Goal: Navigation & Orientation: Find specific page/section

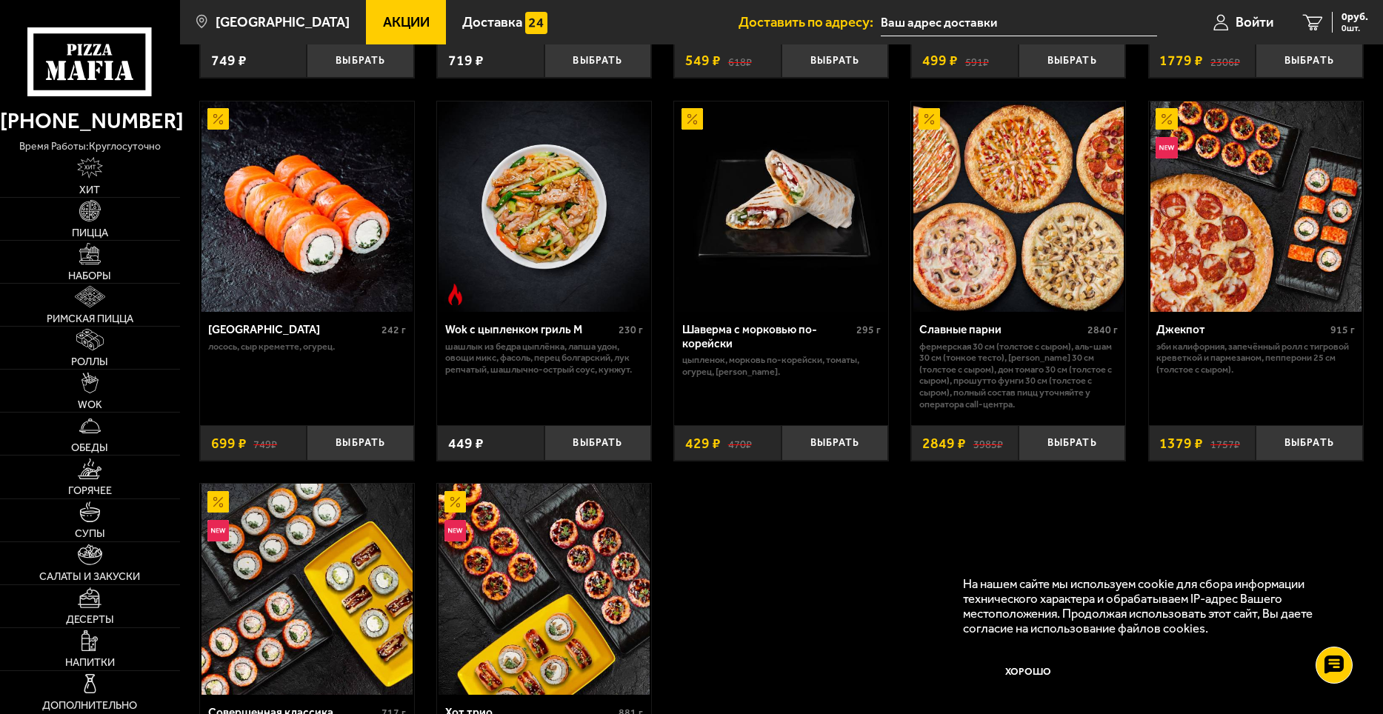
scroll to position [667, 0]
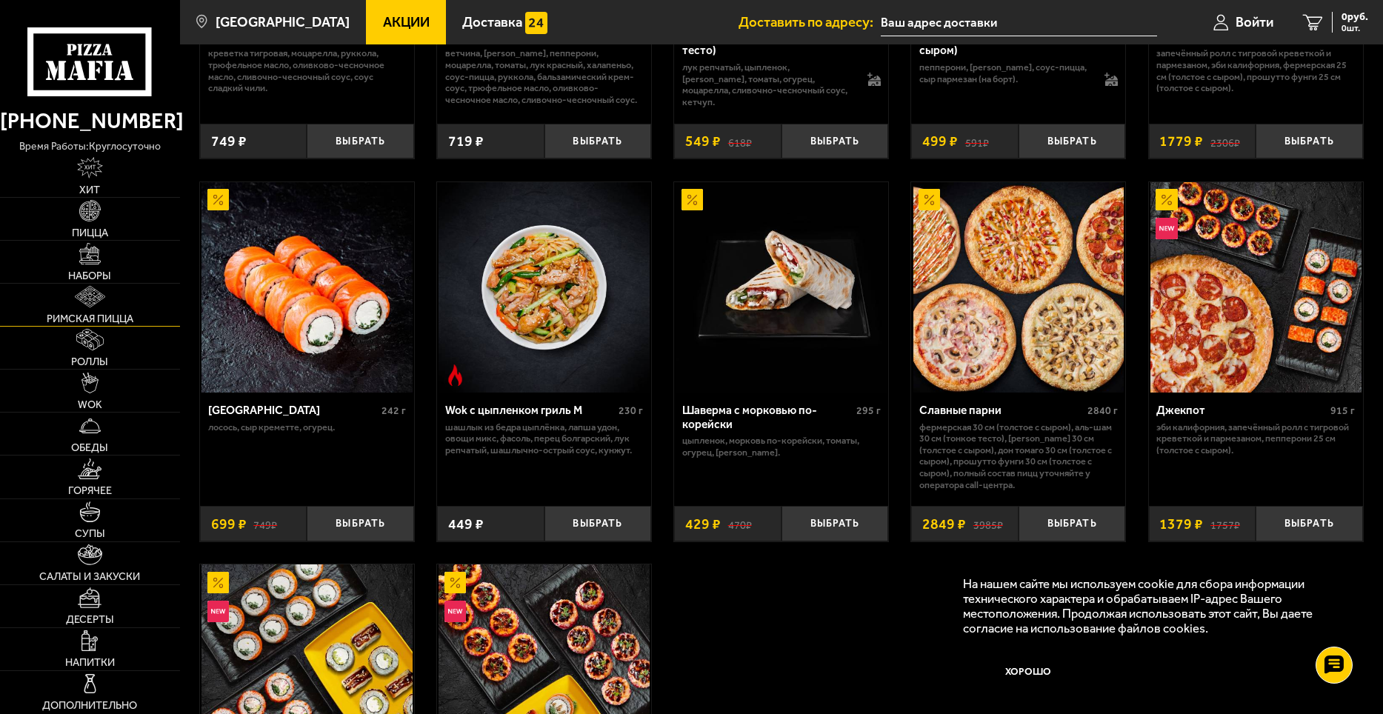
click at [104, 313] on span "Римская пицца" at bounding box center [90, 318] width 87 height 10
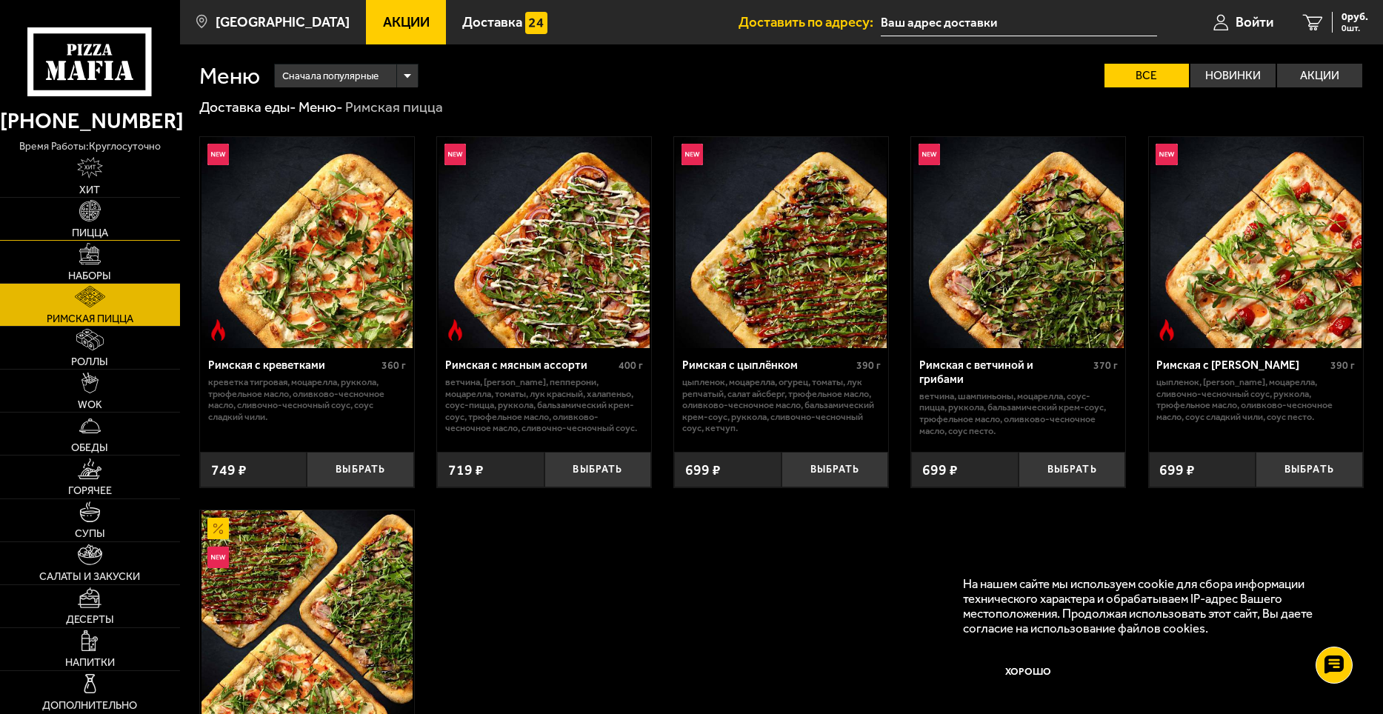
click at [93, 222] on link "Пицца" at bounding box center [90, 219] width 180 height 42
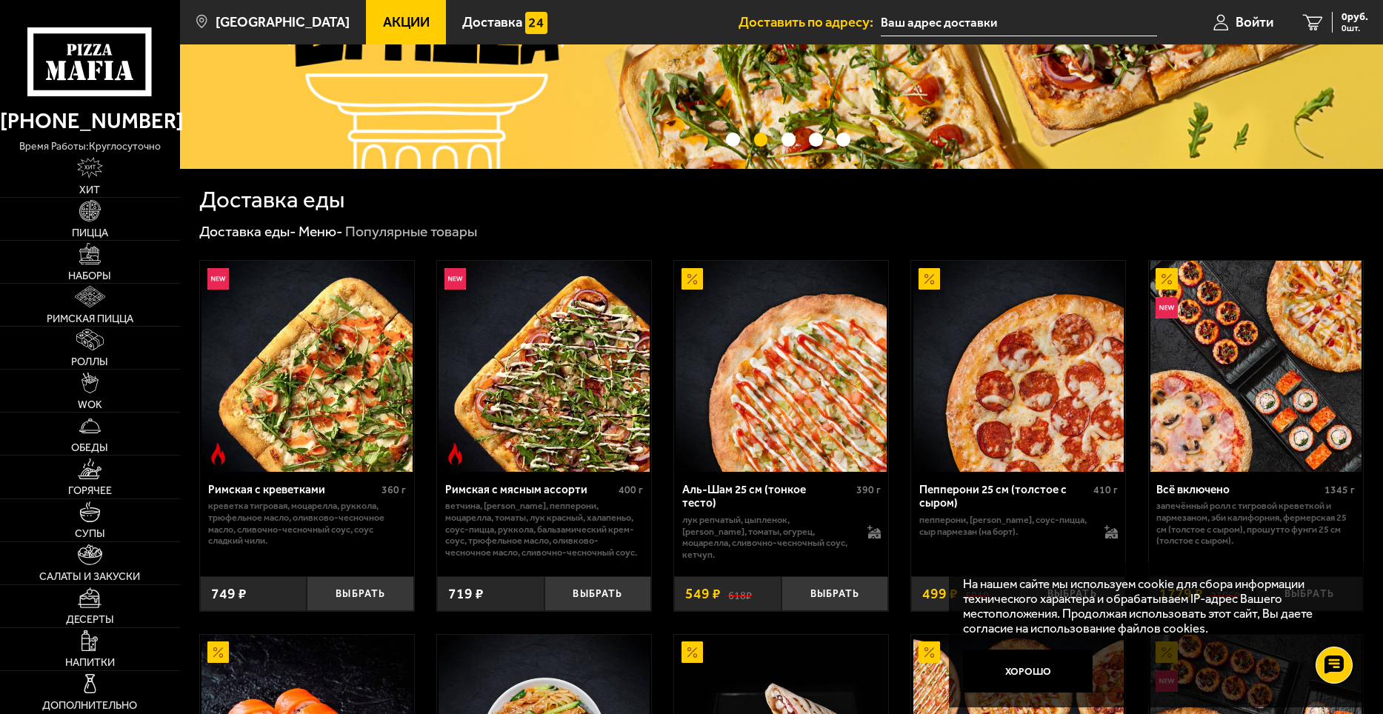
scroll to position [222, 0]
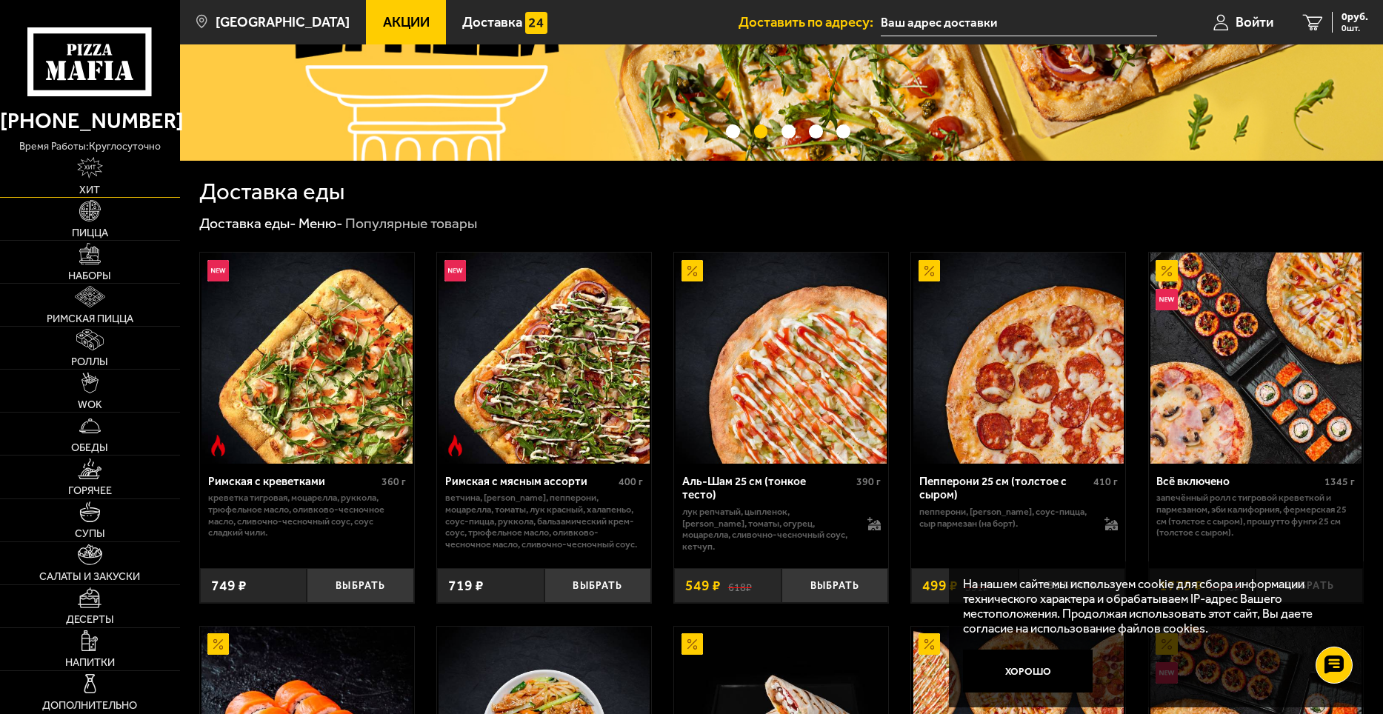
click at [92, 182] on link "Хит" at bounding box center [90, 176] width 180 height 42
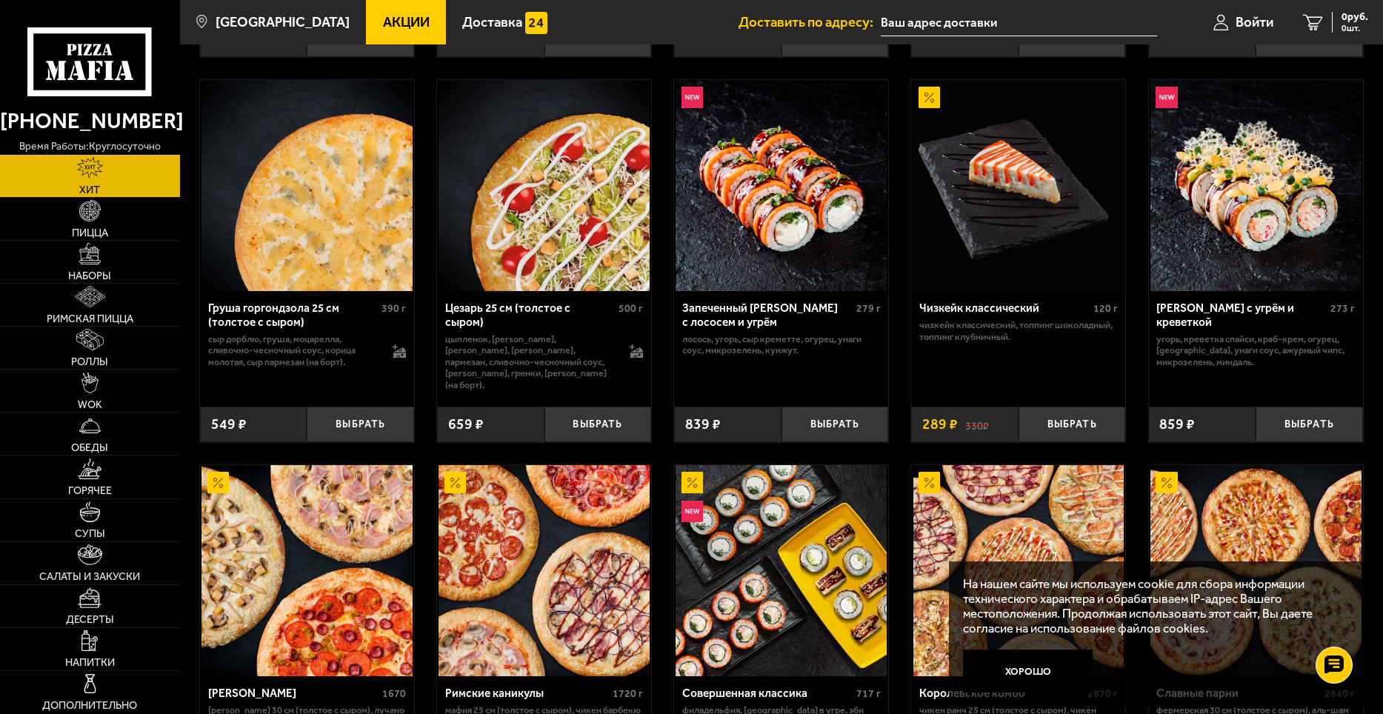
scroll to position [702, 0]
